Goal: Task Accomplishment & Management: Manage account settings

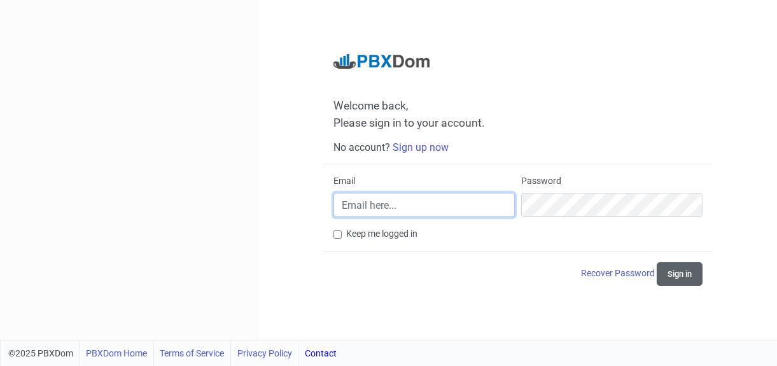
type input "[PERSON_NAME][EMAIL_ADDRESS][PERSON_NAME][DOMAIN_NAME]"
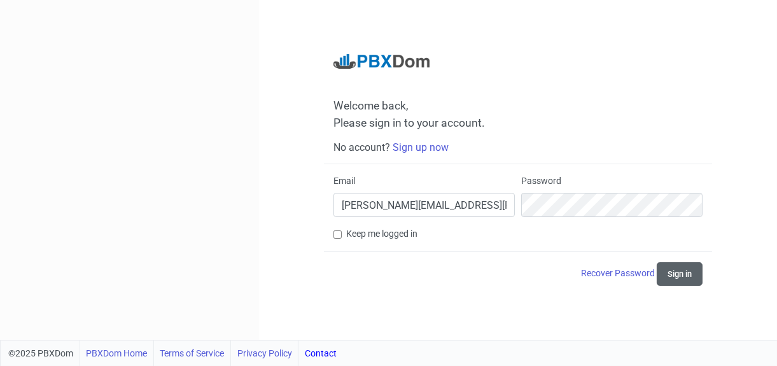
click at [677, 276] on button "Sign in" at bounding box center [680, 274] width 46 height 24
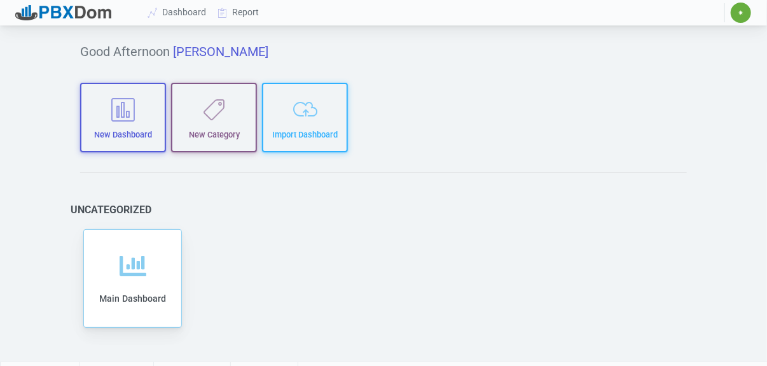
click at [739, 9] on span "✷" at bounding box center [742, 13] width 6 height 8
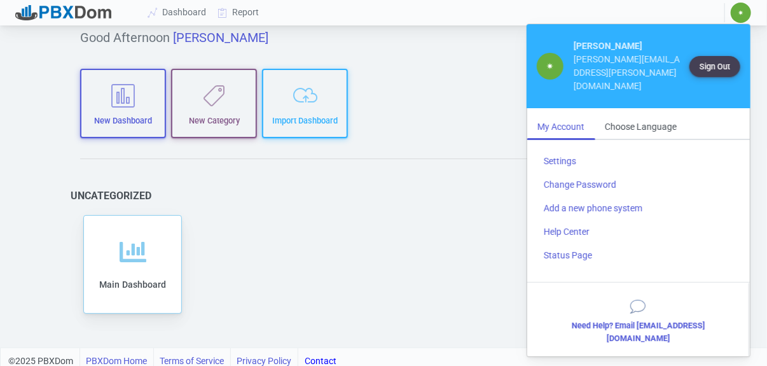
scroll to position [20, 0]
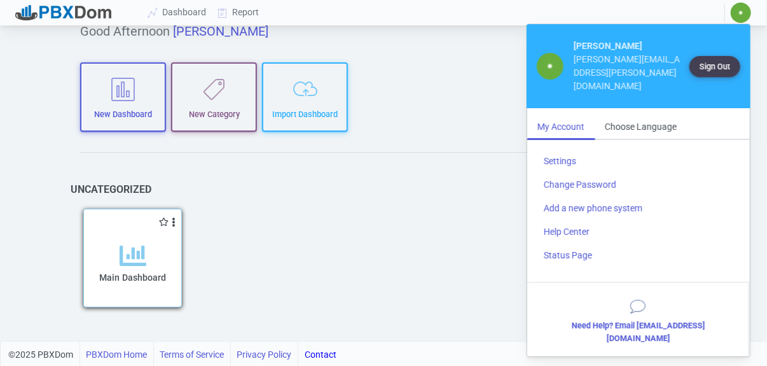
click at [139, 264] on icon at bounding box center [133, 255] width 27 height 27
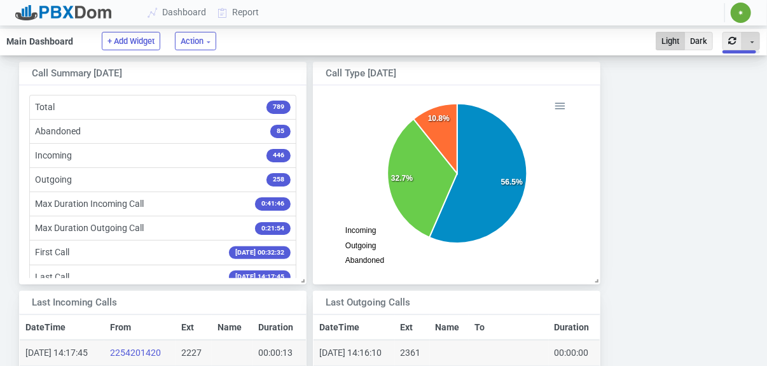
click at [755, 43] on button "Toggle Dropdown" at bounding box center [751, 41] width 18 height 18
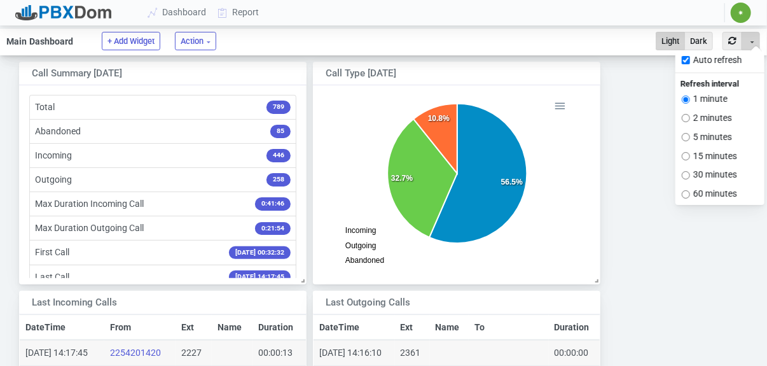
click at [754, 43] on button "Toggle Dropdown" at bounding box center [751, 41] width 18 height 18
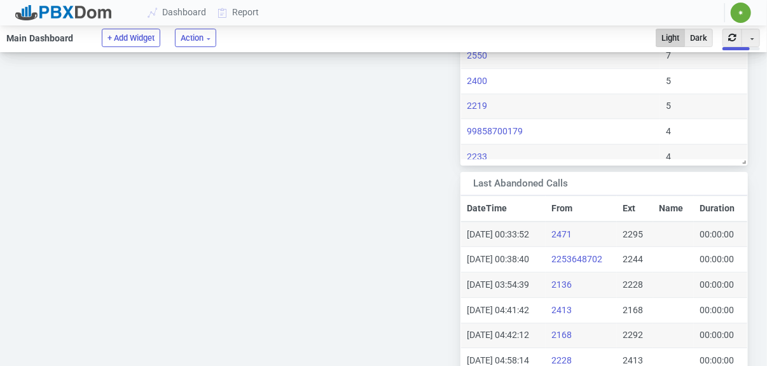
scroll to position [1553, 0]
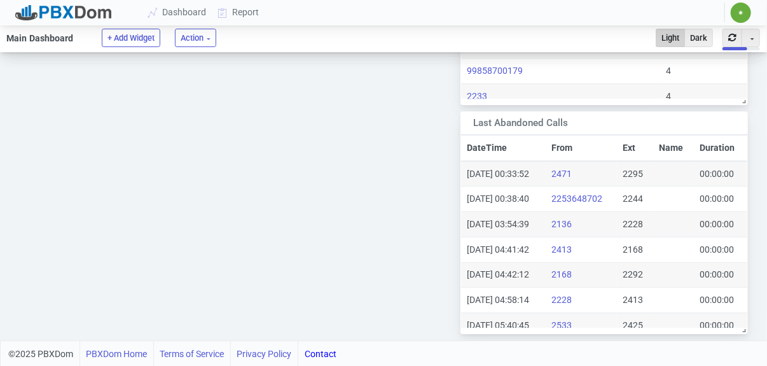
click at [329, 352] on link "Contact" at bounding box center [321, 353] width 32 height 25
click at [328, 351] on link "Contact" at bounding box center [321, 353] width 32 height 25
click at [329, 354] on link "Contact" at bounding box center [321, 353] width 32 height 25
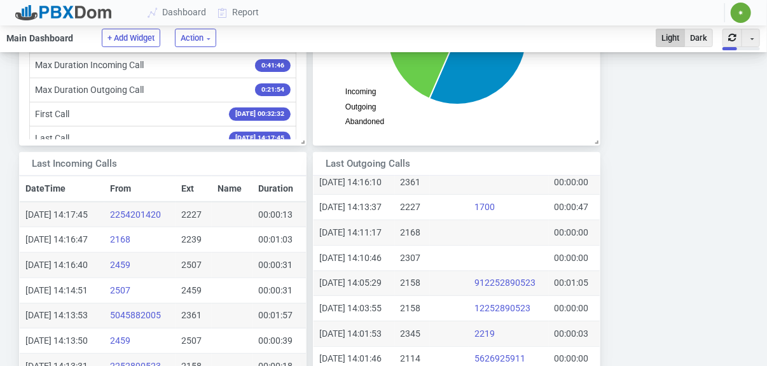
scroll to position [0, 0]
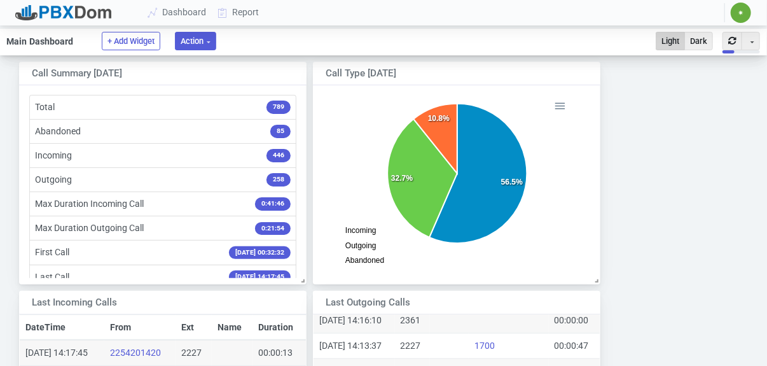
click at [210, 38] on button "Action" at bounding box center [195, 41] width 41 height 18
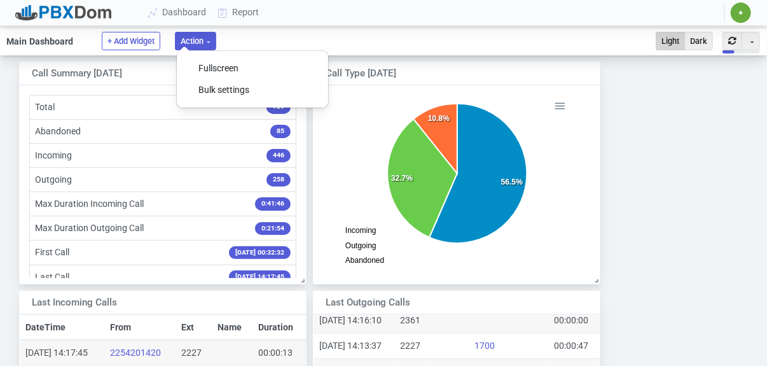
click at [210, 38] on button "Action" at bounding box center [195, 41] width 41 height 18
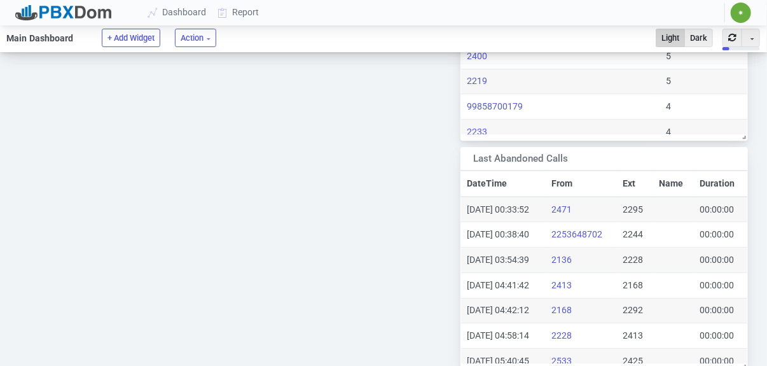
scroll to position [1553, 0]
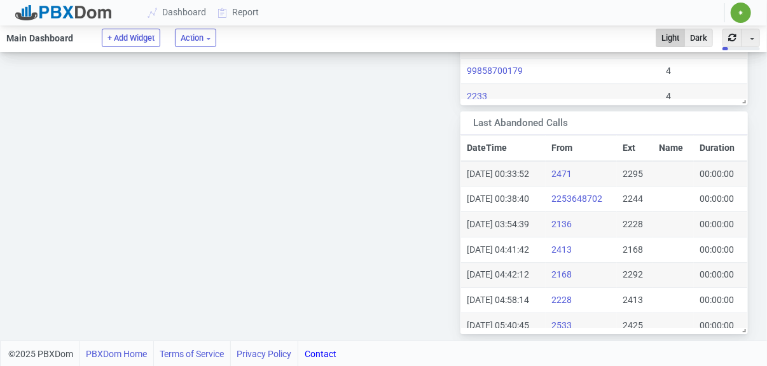
click at [321, 354] on link "Contact" at bounding box center [321, 353] width 32 height 25
click at [108, 354] on link "PBXDom Home" at bounding box center [116, 353] width 61 height 25
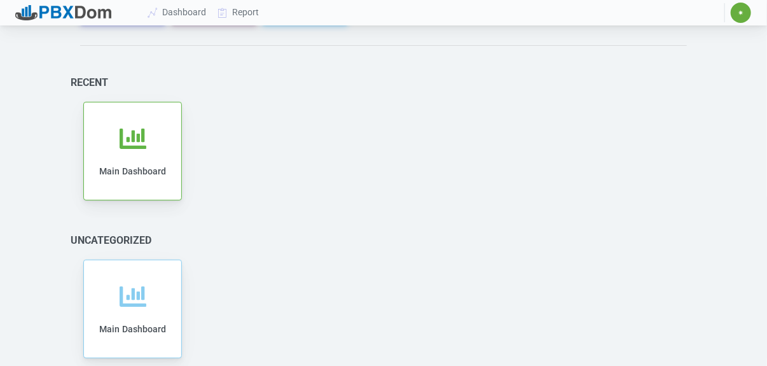
scroll to position [178, 0]
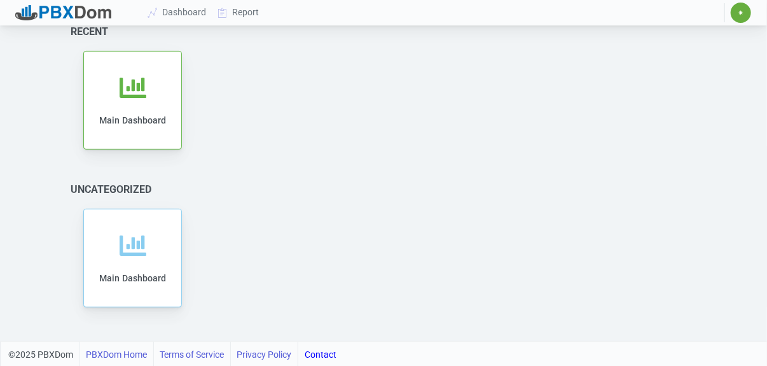
click at [321, 354] on link "Contact" at bounding box center [321, 354] width 32 height 25
drag, startPoint x: 321, startPoint y: 354, endPoint x: 606, endPoint y: 151, distance: 349.5
click at [606, 151] on div "Add to category Remove from category Edit Clone Export Delete Share Main Dashbo…" at bounding box center [383, 100] width 606 height 105
click at [319, 353] on link "Contact" at bounding box center [321, 354] width 32 height 25
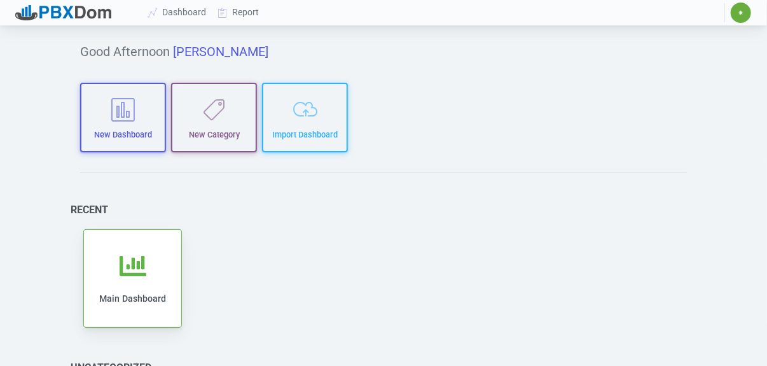
click at [741, 14] on span "✷" at bounding box center [742, 13] width 6 height 8
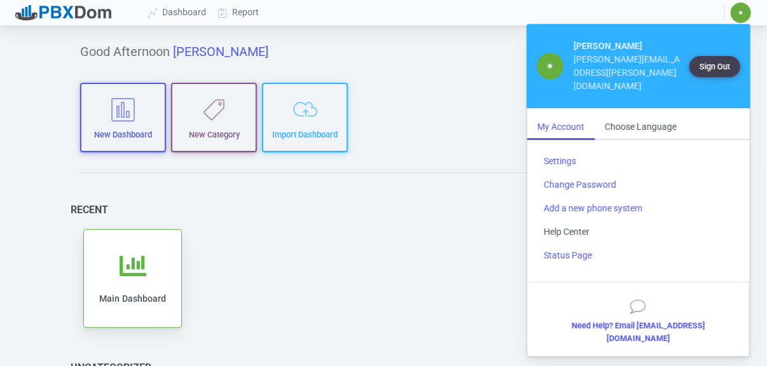
click at [562, 220] on link "Help Center" at bounding box center [639, 232] width 210 height 24
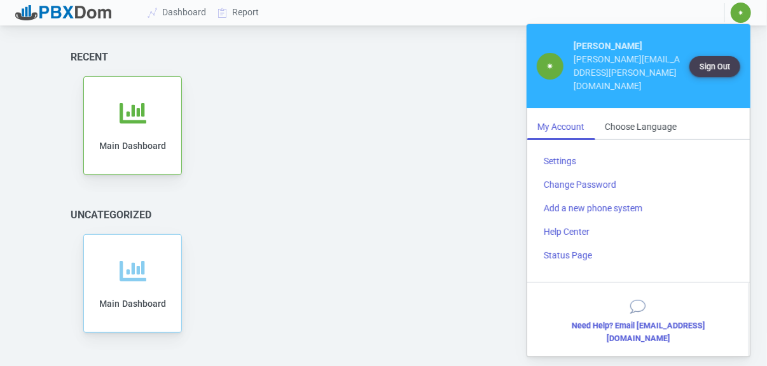
scroll to position [178, 0]
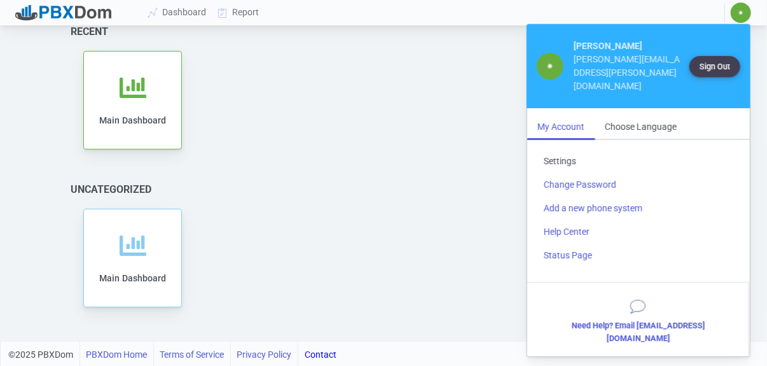
click at [562, 150] on link "Settings" at bounding box center [639, 162] width 210 height 24
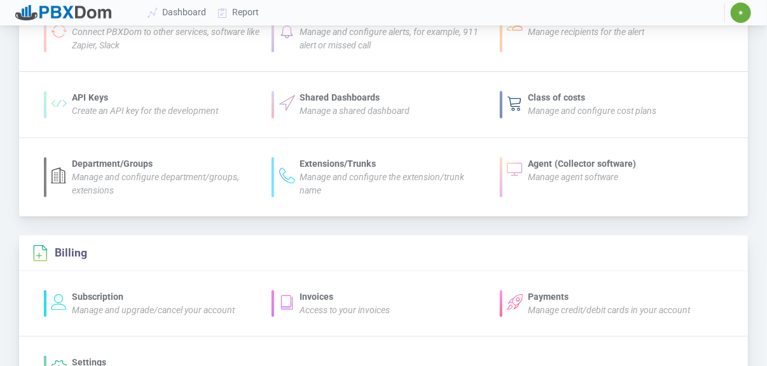
scroll to position [160, 0]
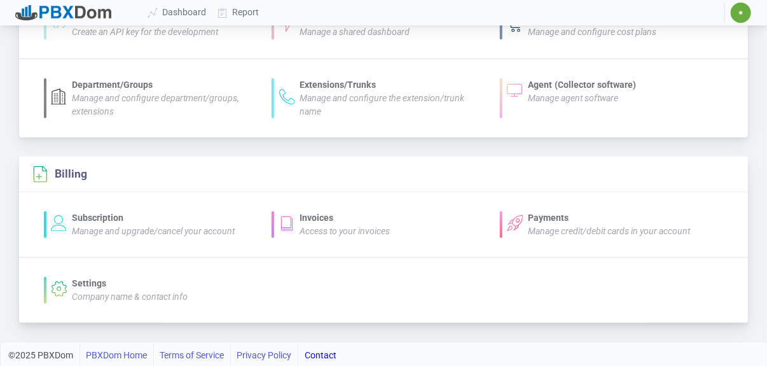
click at [544, 216] on div "Payments" at bounding box center [609, 217] width 162 height 13
